Goal: Information Seeking & Learning: Learn about a topic

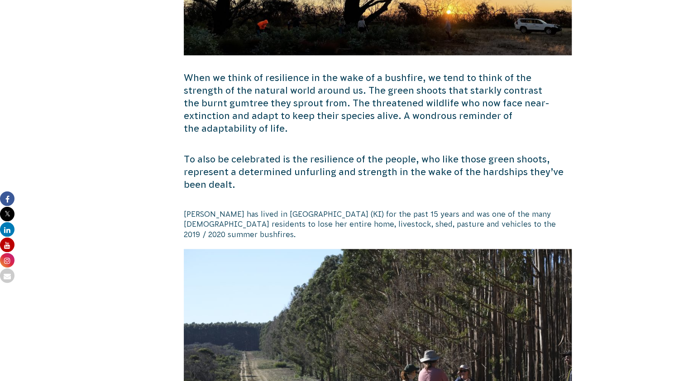
scroll to position [523, 0]
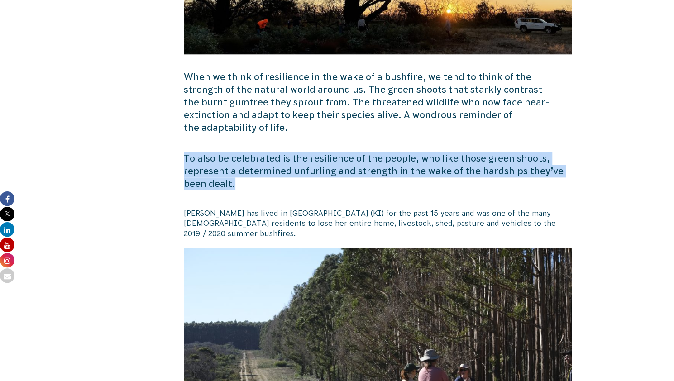
drag, startPoint x: 182, startPoint y: 146, endPoint x: 236, endPoint y: 168, distance: 58.6
copy p "To also be celebrated is the resilience of the people, who like those green sho…"
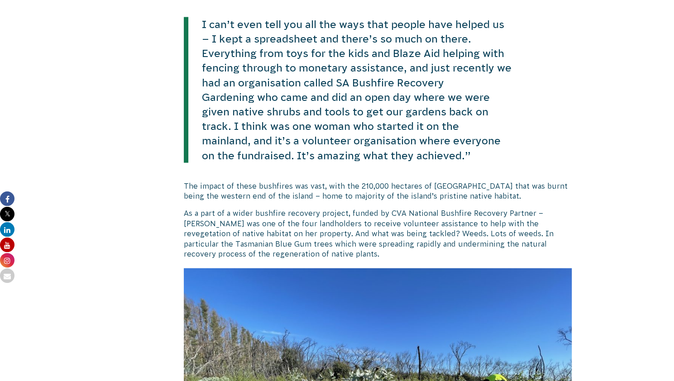
scroll to position [1163, 0]
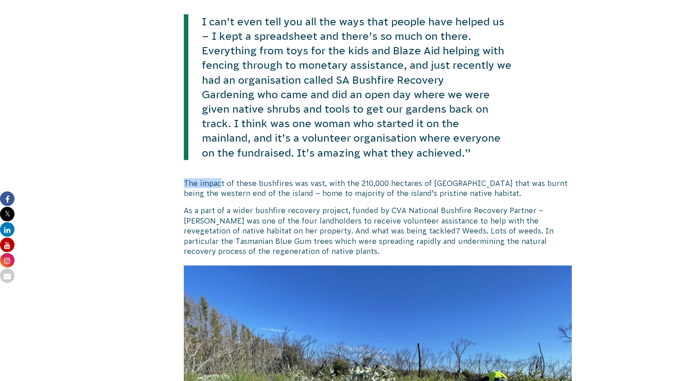
drag, startPoint x: 182, startPoint y: 159, endPoint x: 219, endPoint y: 160, distance: 36.2
click at [219, 178] on p "The impact of these bushfires was vast, with the 210,000 hectares of [GEOGRAPHI…" at bounding box center [378, 188] width 388 height 20
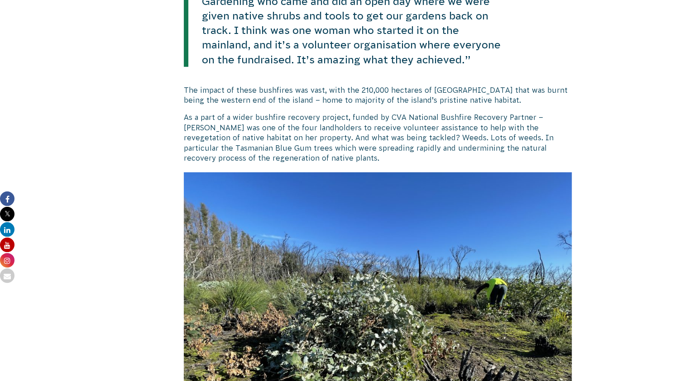
scroll to position [1260, 0]
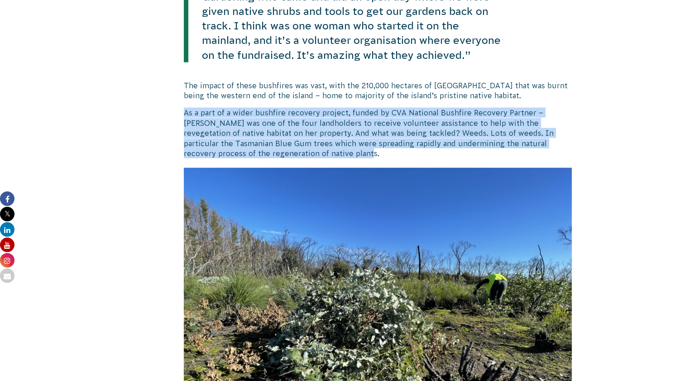
drag, startPoint x: 308, startPoint y: 129, endPoint x: 184, endPoint y: 92, distance: 129.0
click at [184, 108] on p "As a part of a wider bushfire recovery project, funded by CVA National Bushfire…" at bounding box center [378, 133] width 388 height 51
copy p "As a part of a wider bushfire recovery project, funded by CVA National Bushfire…"
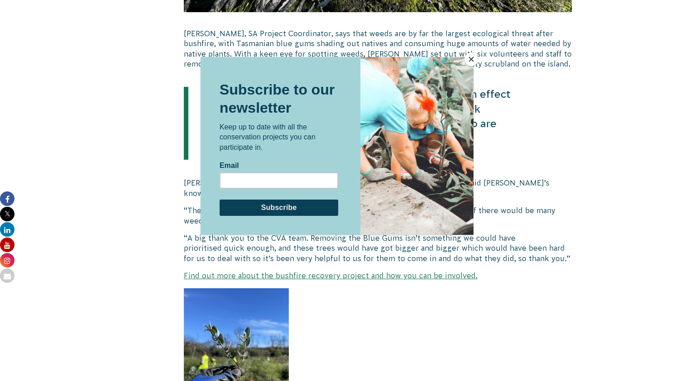
scroll to position [1708, 0]
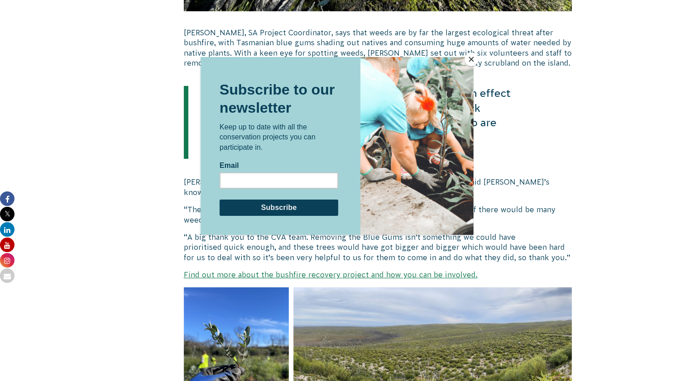
click at [467, 61] on button "Close" at bounding box center [471, 59] width 14 height 14
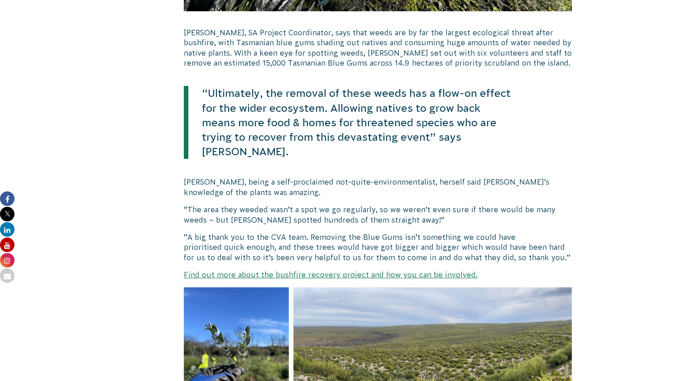
scroll to position [1634, 0]
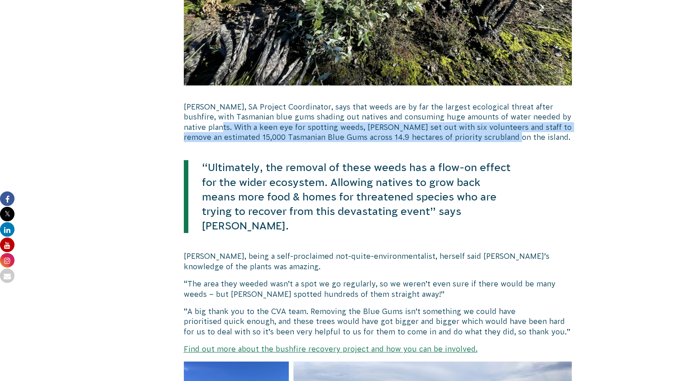
drag, startPoint x: 486, startPoint y: 116, endPoint x: 208, endPoint y: 102, distance: 278.1
click at [208, 102] on p "[PERSON_NAME], SA Project Coordinator, says that weeds are by far the largest e…" at bounding box center [378, 122] width 388 height 41
copy p "With a keen eye for spotting weeds, [PERSON_NAME] set out with six volunteers a…"
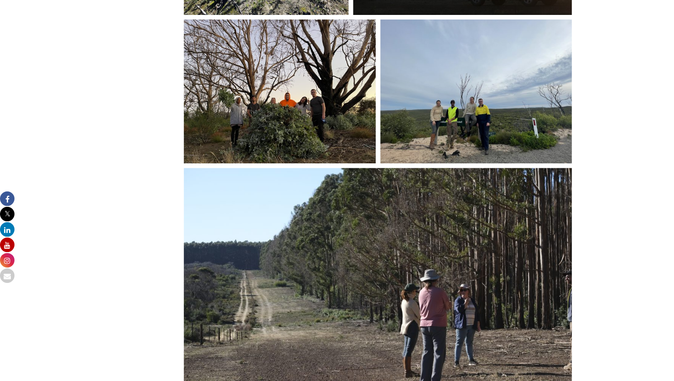
scroll to position [2283, 0]
